Goal: Task Accomplishment & Management: Manage account settings

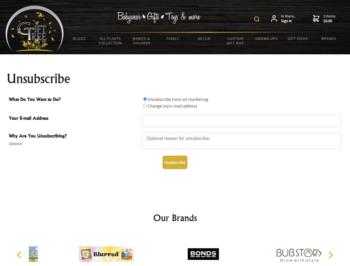
click at [258, 19] on img at bounding box center [257, 19] width 6 height 6
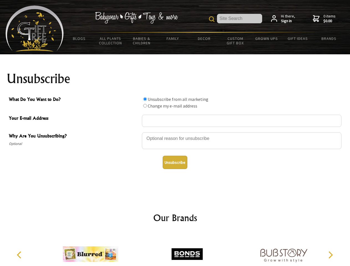
click at [175, 132] on div at bounding box center [242, 141] width 200 height 19
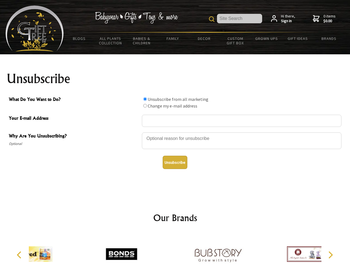
click at [145, 99] on input "What Do You Want to Do?" at bounding box center [145, 99] width 4 height 4
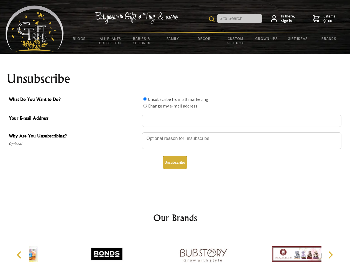
click at [145, 106] on input "What Do You Want to Do?" at bounding box center [145, 106] width 4 height 4
radio input "true"
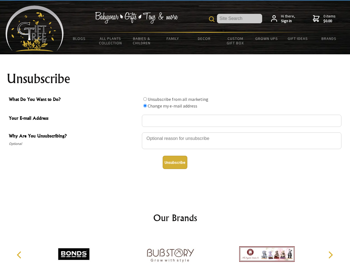
click at [175, 163] on button "Unsubscribe" at bounding box center [175, 162] width 25 height 13
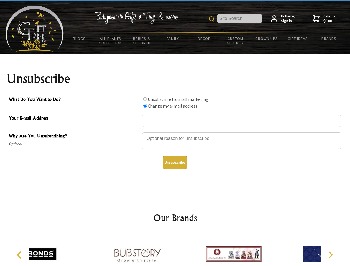
click at [175, 250] on div at bounding box center [137, 255] width 97 height 43
click at [20, 255] on icon "Previous" at bounding box center [19, 255] width 7 height 7
click at [331, 255] on icon "Next" at bounding box center [330, 255] width 7 height 7
